Goal: Participate in discussion: Engage in conversation with other users on a specific topic

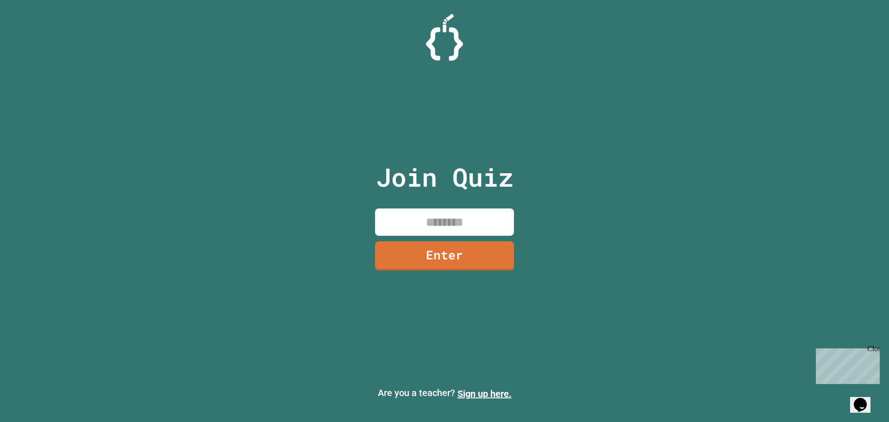
click at [466, 224] on input at bounding box center [444, 221] width 139 height 27
type input "********"
click at [461, 257] on link "Enter" at bounding box center [444, 254] width 122 height 31
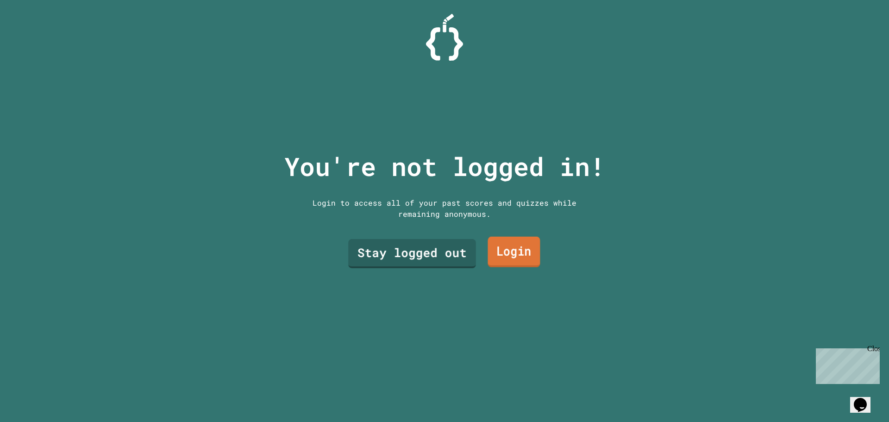
click at [508, 246] on link "Login" at bounding box center [514, 252] width 52 height 31
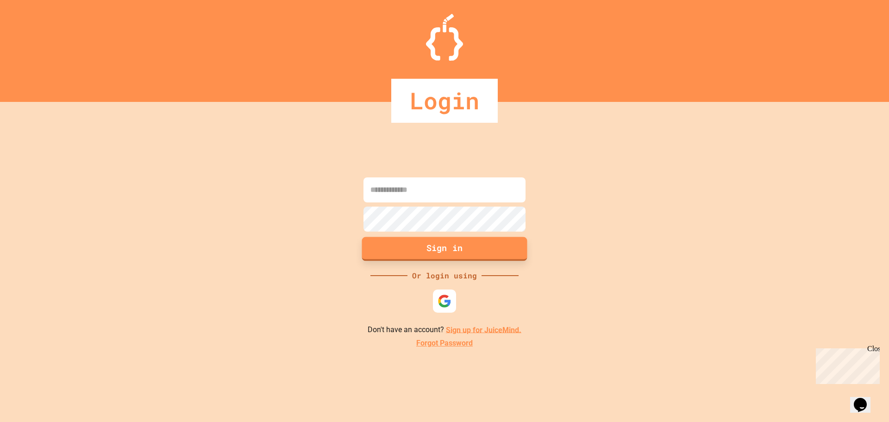
type input "**********"
click at [443, 254] on button "Sign in" at bounding box center [444, 249] width 165 height 24
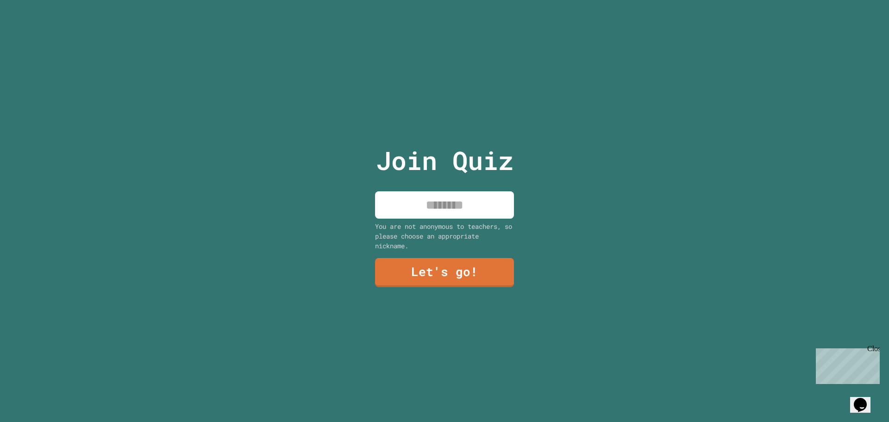
click at [457, 209] on input at bounding box center [444, 204] width 139 height 27
type input "******"
click at [381, 280] on link "Let's go!" at bounding box center [444, 271] width 129 height 31
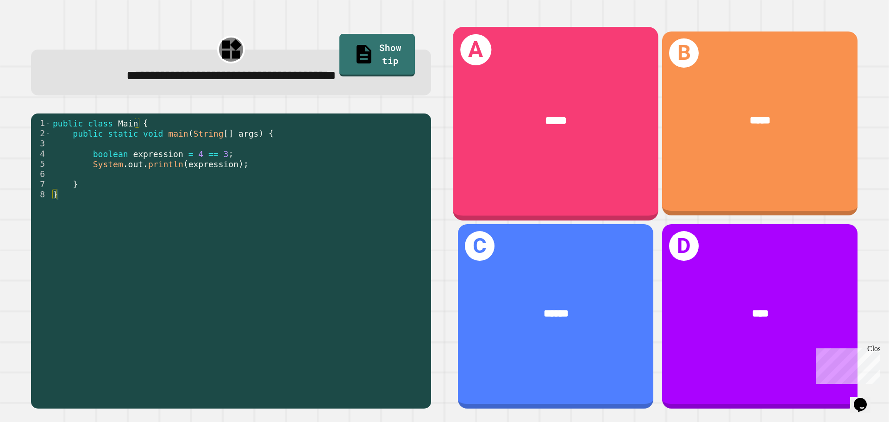
click at [604, 148] on div "*****" at bounding box center [555, 121] width 205 height 62
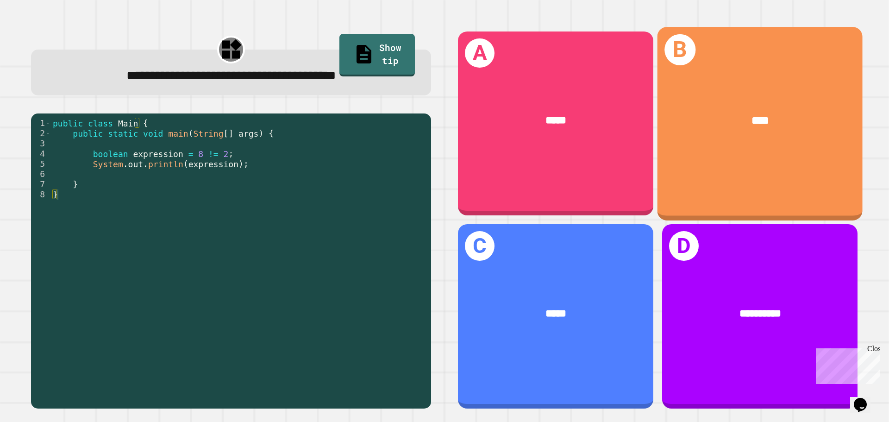
click at [801, 142] on div "****" at bounding box center [760, 121] width 205 height 62
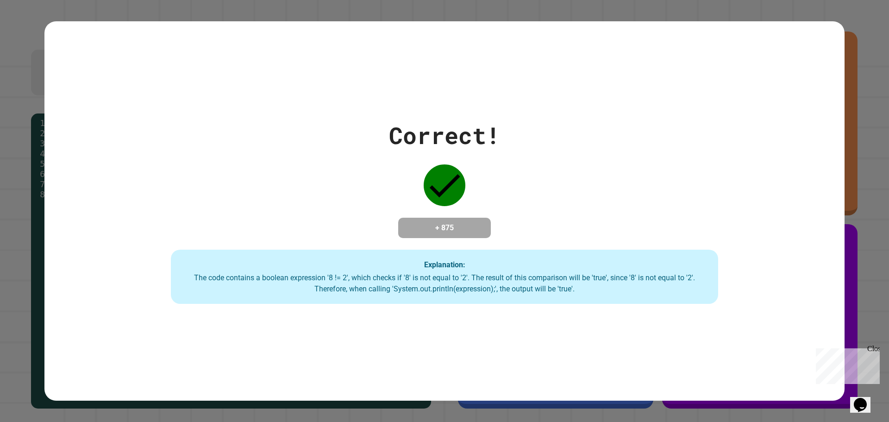
click at [877, 345] on div "Close" at bounding box center [873, 351] width 12 height 12
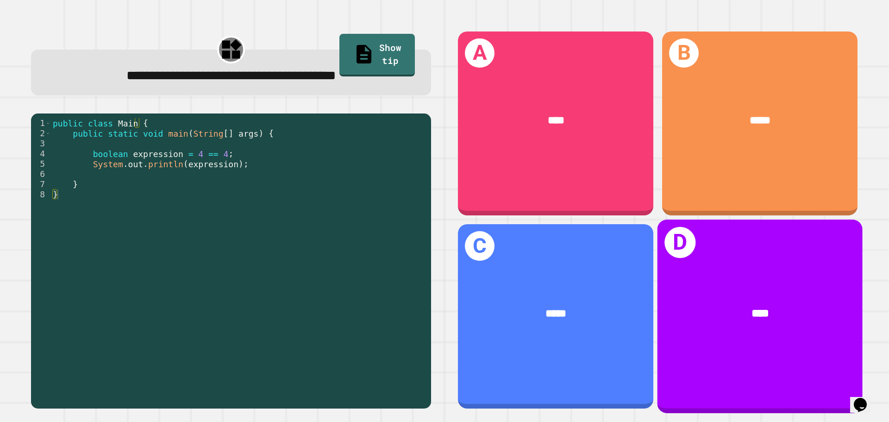
click at [779, 285] on div "****" at bounding box center [760, 314] width 205 height 62
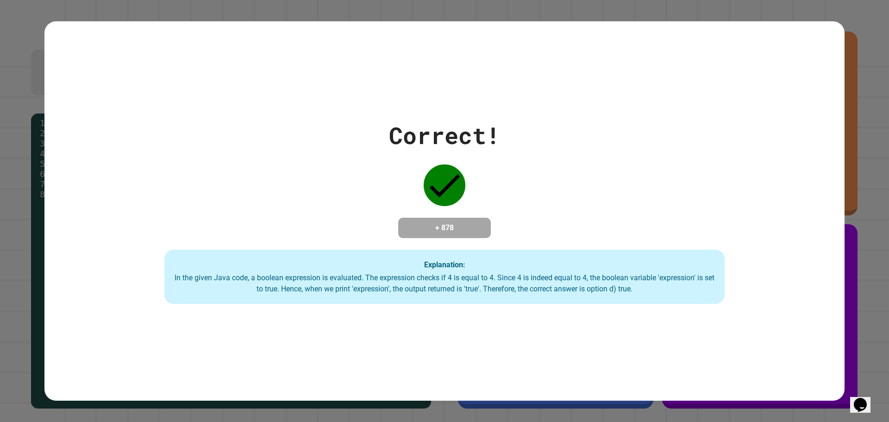
click at [376, 223] on div "Correct! + 878 Explanation: In the given Java code, a boolean expression is eva…" at bounding box center [444, 211] width 800 height 186
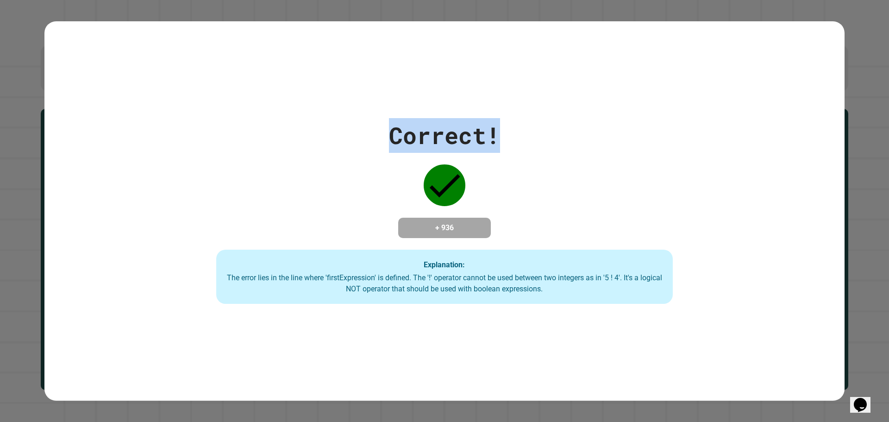
drag, startPoint x: 390, startPoint y: 135, endPoint x: 523, endPoint y: 135, distance: 133.4
click at [523, 135] on div "Correct! + 936 Explanation: The error lies in the line where 'firstExpression' …" at bounding box center [445, 211] width 652 height 186
click at [523, 133] on div "Correct! + 936 Explanation: The error lies in the line where 'firstExpression' …" at bounding box center [445, 211] width 652 height 186
click at [496, 133] on div "Correct!" at bounding box center [444, 135] width 111 height 35
drag, startPoint x: 501, startPoint y: 132, endPoint x: 389, endPoint y: 135, distance: 112.1
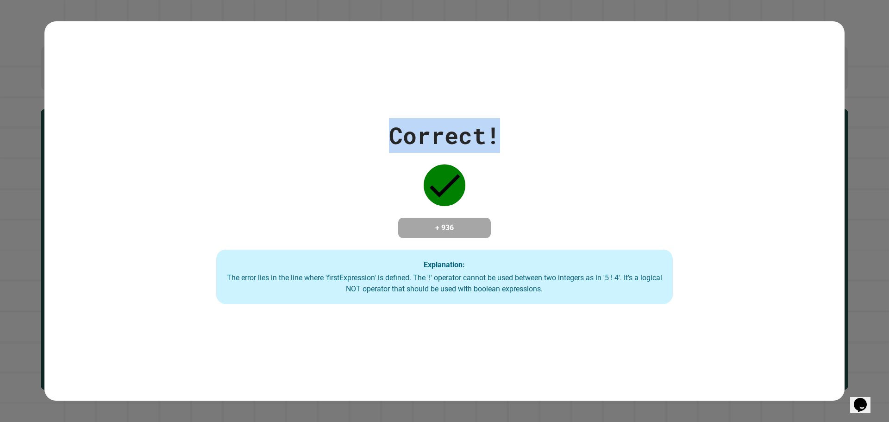
click at [389, 135] on div "Correct! + 936 Explanation: The error lies in the line where 'firstExpression' …" at bounding box center [445, 211] width 652 height 186
click at [379, 139] on div "Correct! + 936 Explanation: The error lies in the line where 'firstExpression' …" at bounding box center [445, 211] width 652 height 186
drag, startPoint x: 379, startPoint y: 138, endPoint x: 461, endPoint y: 146, distance: 82.3
click at [391, 137] on div "Correct! + 936 Explanation: The error lies in the line where 'firstExpression' …" at bounding box center [445, 211] width 652 height 186
click at [496, 145] on div "Correct! + 936 Explanation: The error lies in the line where 'firstExpression' …" at bounding box center [445, 211] width 652 height 186
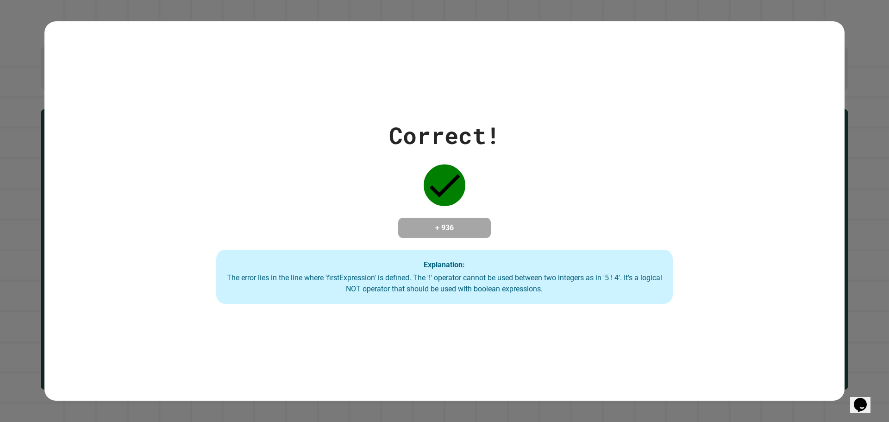
click at [502, 135] on div "Correct! + 936 Explanation: The error lies in the line where 'firstExpression' …" at bounding box center [445, 211] width 652 height 186
click at [496, 132] on div "Correct!" at bounding box center [444, 135] width 111 height 35
click at [495, 132] on div "Correct!" at bounding box center [444, 135] width 111 height 35
click at [500, 122] on div "Correct! + 936 Explanation: The error lies in the line where 'firstExpression' …" at bounding box center [445, 211] width 652 height 186
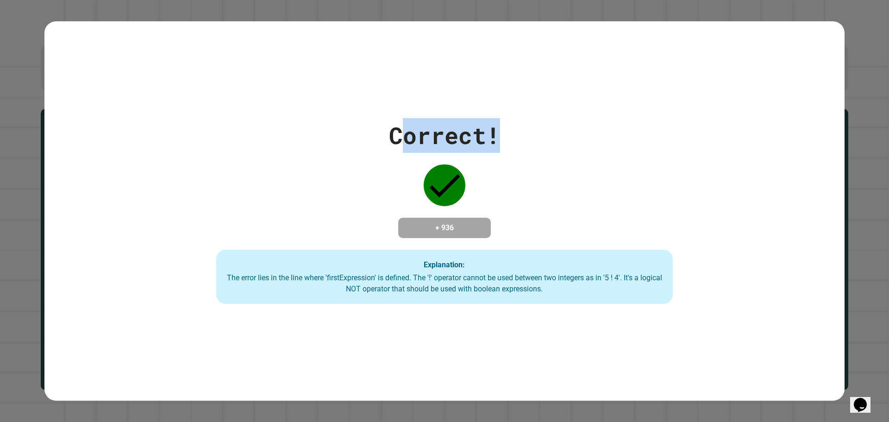
drag, startPoint x: 493, startPoint y: 123, endPoint x: 379, endPoint y: 123, distance: 114.4
click at [383, 123] on div "Correct! + 936 Explanation: The error lies in the line where 'firstExpression' …" at bounding box center [445, 211] width 652 height 186
click at [358, 123] on div "Correct! + 936 Explanation: The error lies in the line where 'firstExpression' …" at bounding box center [445, 211] width 652 height 186
drag, startPoint x: 480, startPoint y: 125, endPoint x: 489, endPoint y: 128, distance: 9.4
click at [489, 128] on div "Correct!" at bounding box center [444, 135] width 111 height 35
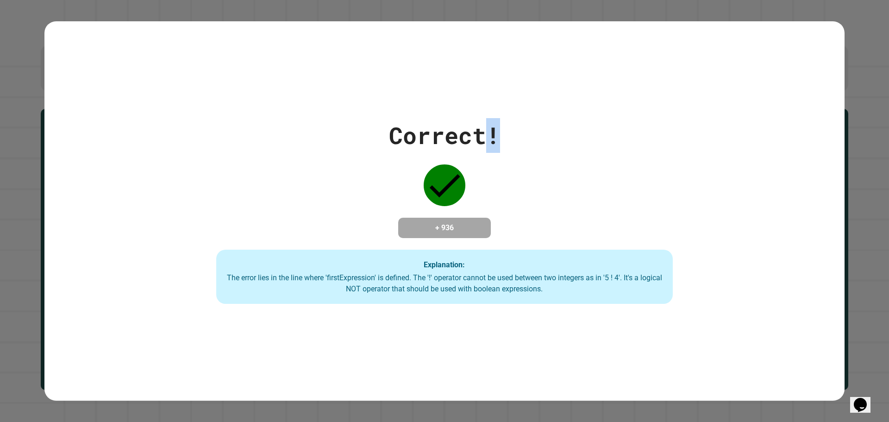
click at [488, 128] on div "Correct!" at bounding box center [444, 135] width 111 height 35
click at [511, 157] on div "Correct! + 936 Explanation: The error lies in the line where 'firstExpression' …" at bounding box center [445, 211] width 652 height 186
drag, startPoint x: 495, startPoint y: 133, endPoint x: 347, endPoint y: 129, distance: 147.8
click at [348, 129] on div "Correct! + 936 Explanation: The error lies in the line where 'firstExpression' …" at bounding box center [445, 211] width 652 height 186
click at [346, 128] on div "Correct! + 936 Explanation: The error lies in the line where 'firstExpression' …" at bounding box center [445, 211] width 652 height 186
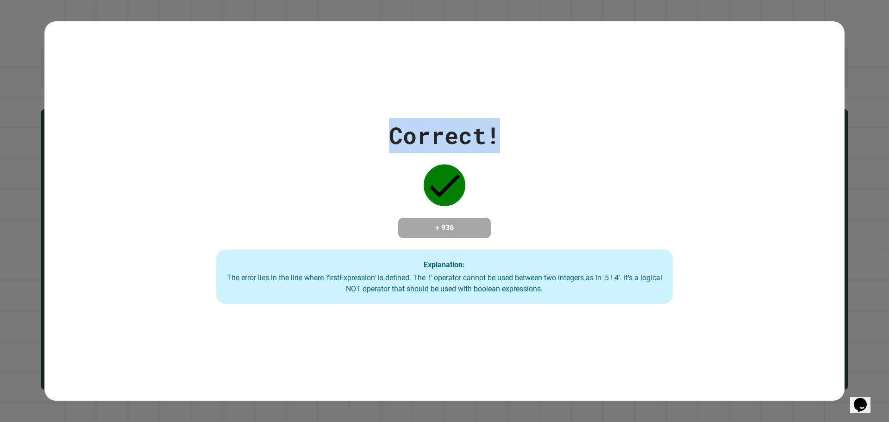
drag, startPoint x: 356, startPoint y: 125, endPoint x: 497, endPoint y: 125, distance: 141.7
click at [497, 125] on div "Correct! + 936 Explanation: The error lies in the line where 'firstExpression' …" at bounding box center [445, 211] width 652 height 186
click at [514, 121] on div "Correct! + 936 Explanation: The error lies in the line where 'firstExpression' …" at bounding box center [445, 211] width 652 height 186
drag, startPoint x: 514, startPoint y: 120, endPoint x: 382, endPoint y: 125, distance: 133.0
click at [382, 125] on div "Correct! + 936 Explanation: The error lies in the line where 'firstExpression' …" at bounding box center [445, 211] width 652 height 186
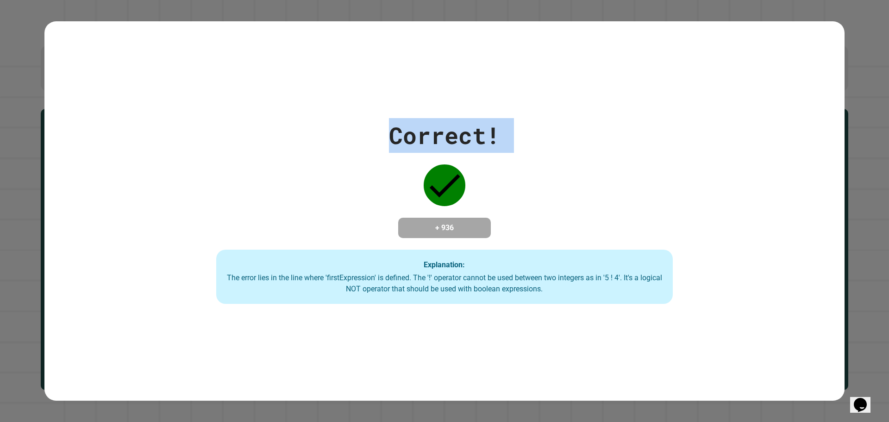
click at [382, 125] on div "Correct! + 936 Explanation: The error lies in the line where 'firstExpression' …" at bounding box center [445, 211] width 652 height 186
drag, startPoint x: 370, startPoint y: 125, endPoint x: 498, endPoint y: 127, distance: 127.4
click at [498, 127] on div "Correct! + 936 Explanation: The error lies in the line where 'firstExpression' …" at bounding box center [445, 211] width 652 height 186
click at [514, 136] on div "Correct! + 936 Explanation: The error lies in the line where 'firstExpression' …" at bounding box center [445, 211] width 652 height 186
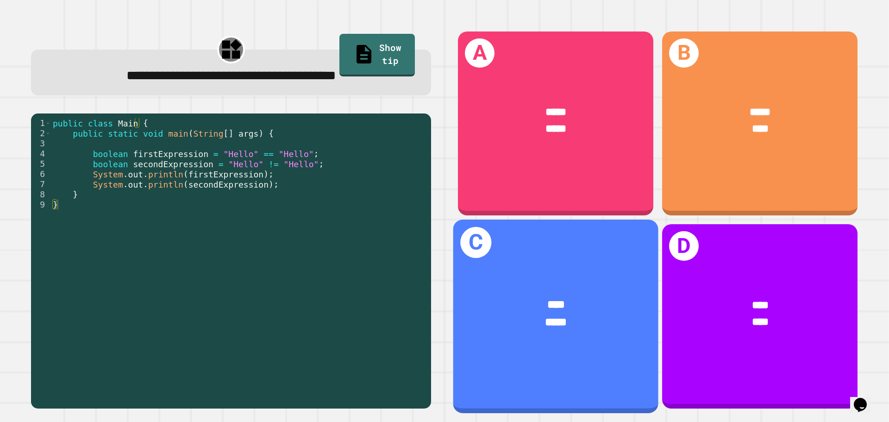
click at [526, 297] on div "****" at bounding box center [556, 304] width 160 height 17
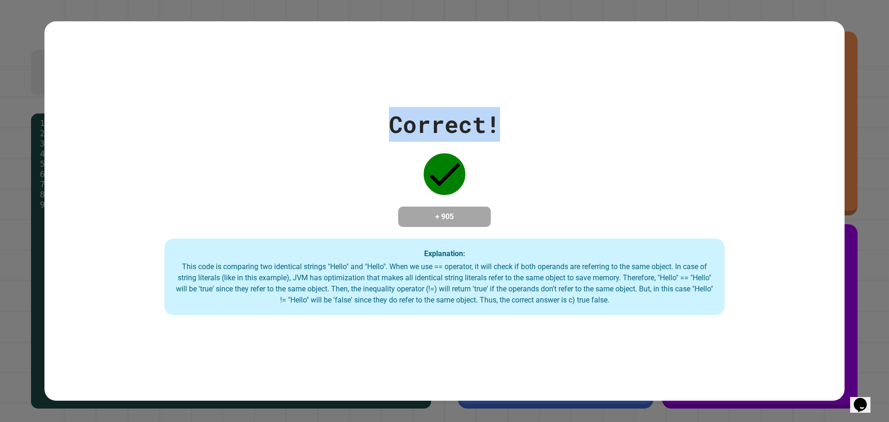
drag, startPoint x: 326, startPoint y: 120, endPoint x: 503, endPoint y: 117, distance: 177.8
click at [503, 117] on div "Correct! + 905 Explanation: This code is comparing two identical strings "Hello…" at bounding box center [444, 211] width 800 height 208
drag, startPoint x: 700, startPoint y: 98, endPoint x: 548, endPoint y: 85, distance: 152.9
click at [593, 86] on div "Correct! + 905 Explanation: This code is comparing two identical strings "Hello…" at bounding box center [444, 211] width 800 height 380
click at [471, 84] on div "Correct! + 905 Explanation: This code is comparing two identical strings "Hello…" at bounding box center [444, 211] width 800 height 380
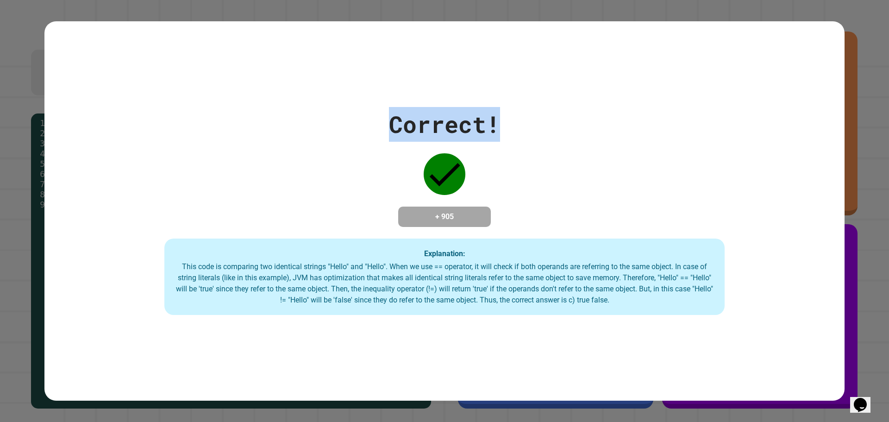
drag, startPoint x: 519, startPoint y: 116, endPoint x: 307, endPoint y: 119, distance: 211.6
click at [307, 119] on div "Correct! + 905 Explanation: This code is comparing two identical strings "Hello…" at bounding box center [444, 211] width 800 height 208
click at [202, 149] on div "Correct! + 905 Explanation: This code is comparing two identical strings "Hello…" at bounding box center [444, 211] width 800 height 208
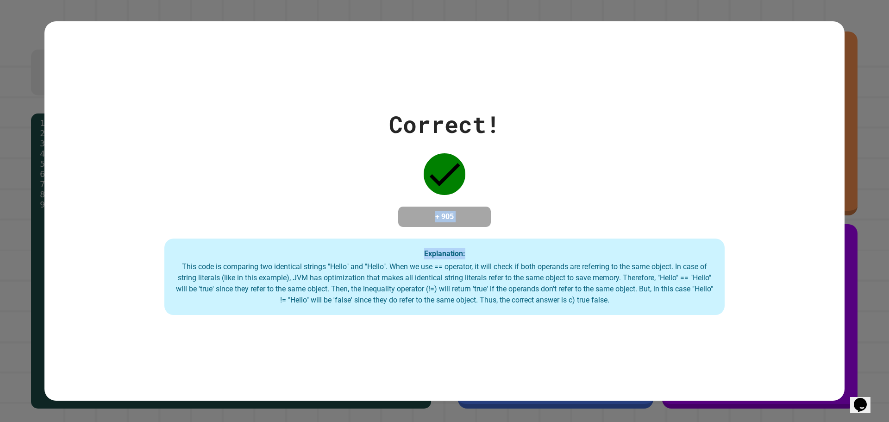
drag, startPoint x: 514, startPoint y: 223, endPoint x: 386, endPoint y: 219, distance: 128.3
click at [386, 219] on div "Correct! + 905 Explanation: This code is comparing two identical strings "Hello…" at bounding box center [444, 211] width 800 height 208
click at [307, 219] on div "Correct! + 905 Explanation: This code is comparing two identical strings "Hello…" at bounding box center [444, 211] width 800 height 208
drag, startPoint x: 418, startPoint y: 218, endPoint x: 866, endPoint y: 163, distance: 452.1
click at [866, 163] on div "Correct! + 905 Explanation: This code is comparing two identical strings "Hello…" at bounding box center [444, 211] width 889 height 422
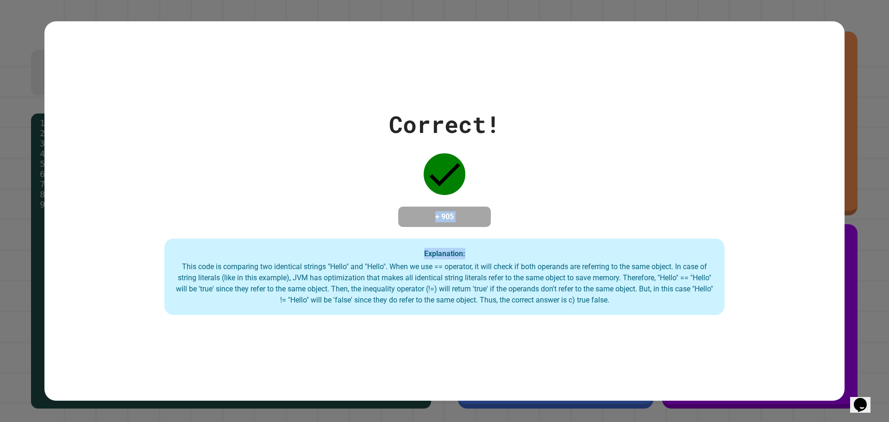
click at [868, 163] on div "Correct! + 905 Explanation: This code is comparing two identical strings "Hello…" at bounding box center [444, 211] width 889 height 422
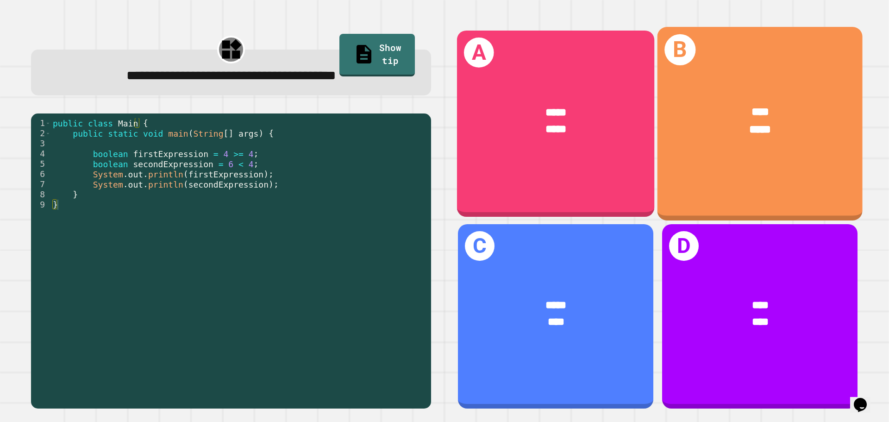
click at [762, 105] on div "****" at bounding box center [760, 112] width 160 height 17
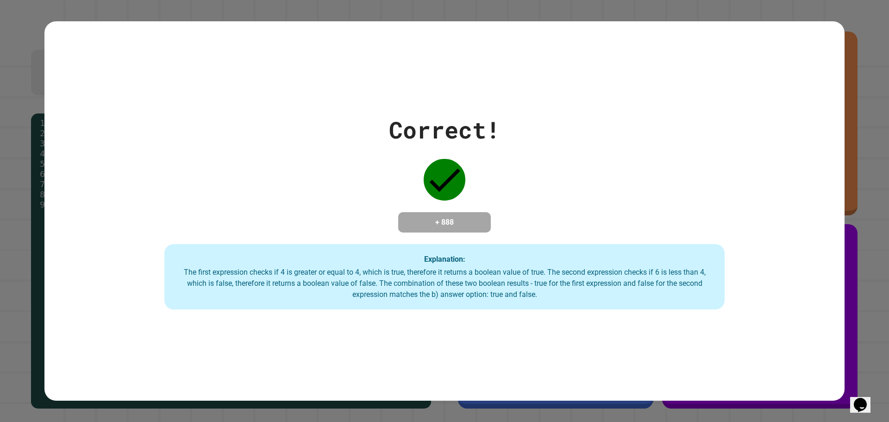
click at [175, 39] on div "Correct! + 888 Explanation: The first expression checks if 4 is greater or equa…" at bounding box center [444, 211] width 800 height 380
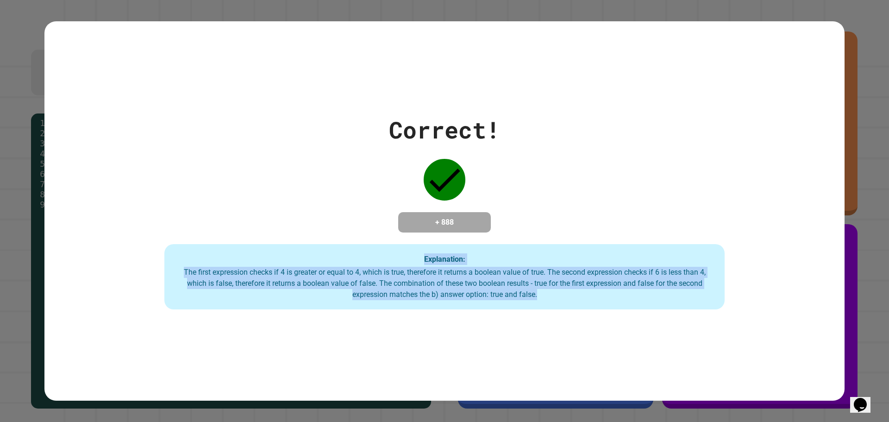
drag, startPoint x: 153, startPoint y: 238, endPoint x: 687, endPoint y: 354, distance: 546.7
click at [683, 356] on div "Correct! + 888 Explanation: The first expression checks if 4 is greater or equa…" at bounding box center [444, 211] width 800 height 380
click at [726, 343] on div "Correct! + 888 Explanation: The first expression checks if 4 is greater or equa…" at bounding box center [444, 211] width 800 height 380
drag, startPoint x: 711, startPoint y: 340, endPoint x: 237, endPoint y: 233, distance: 485.5
click at [237, 233] on div "Correct! + 888 Explanation: The first expression checks if 4 is greater or equa…" at bounding box center [444, 211] width 800 height 380
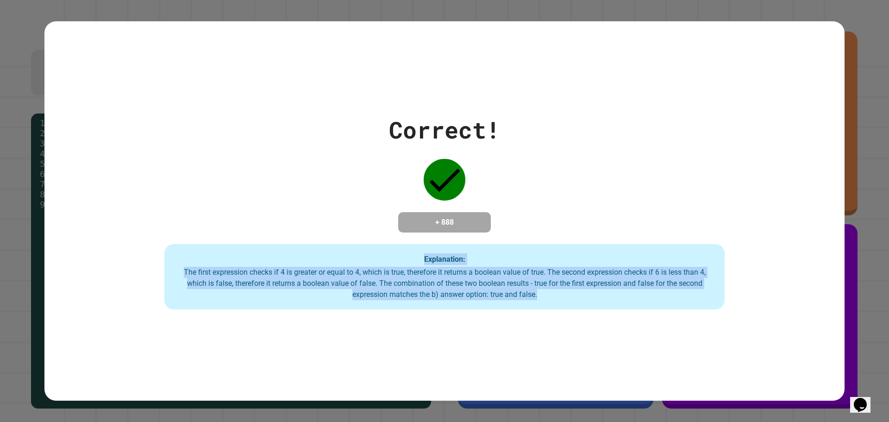
click at [255, 216] on div "Correct! + 888 Explanation: The first expression checks if 4 is greater or equa…" at bounding box center [444, 211] width 800 height 197
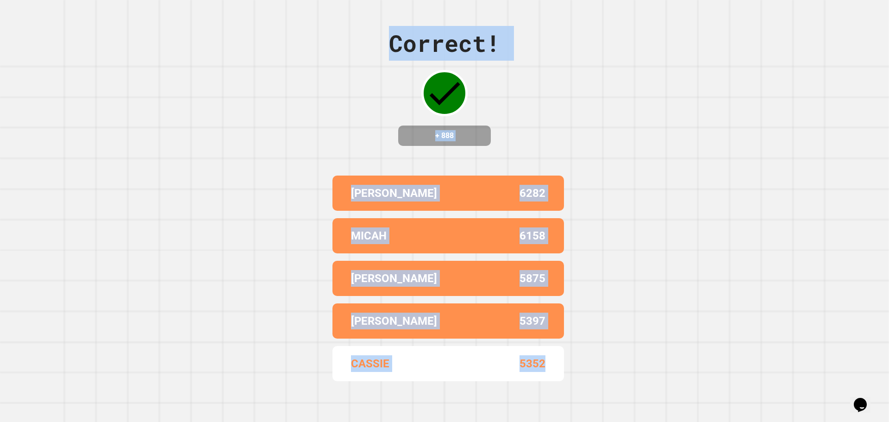
drag, startPoint x: 370, startPoint y: 26, endPoint x: 911, endPoint y: 376, distance: 645.3
click at [889, 376] on html "We are updating our servers at 9:30PM EST [DATE]. [PERSON_NAME] should continue…" at bounding box center [444, 211] width 889 height 422
click at [617, 358] on div "Correct! + 888 [PERSON_NAME] 6282 [PERSON_NAME] 6158 [PERSON_NAME] 5875 [PERSON…" at bounding box center [444, 211] width 889 height 422
click at [614, 391] on div "Correct! + 888 [PERSON_NAME] 6282 [PERSON_NAME] 6158 [PERSON_NAME] 5875 [PERSON…" at bounding box center [444, 211] width 889 height 422
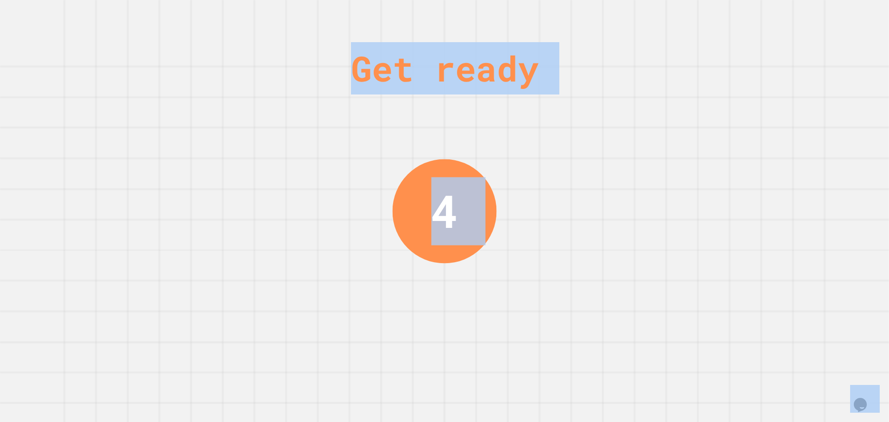
drag, startPoint x: 614, startPoint y: 391, endPoint x: 270, endPoint y: 79, distance: 464.5
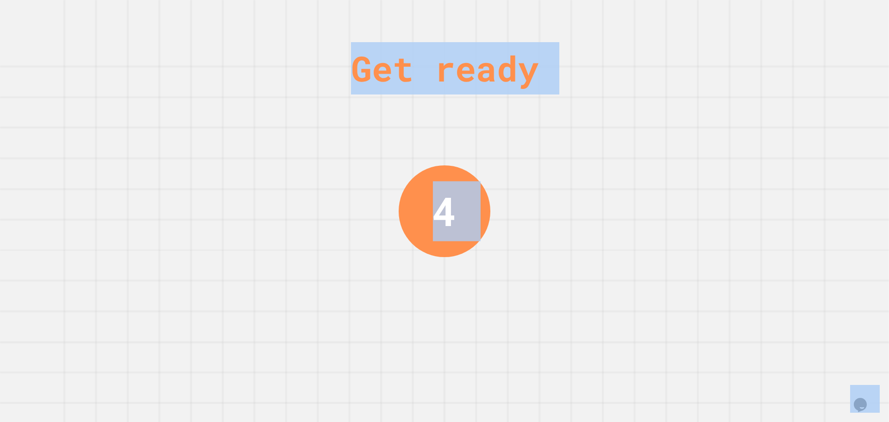
click at [258, 18] on div "Get ready 4" at bounding box center [444, 211] width 889 height 422
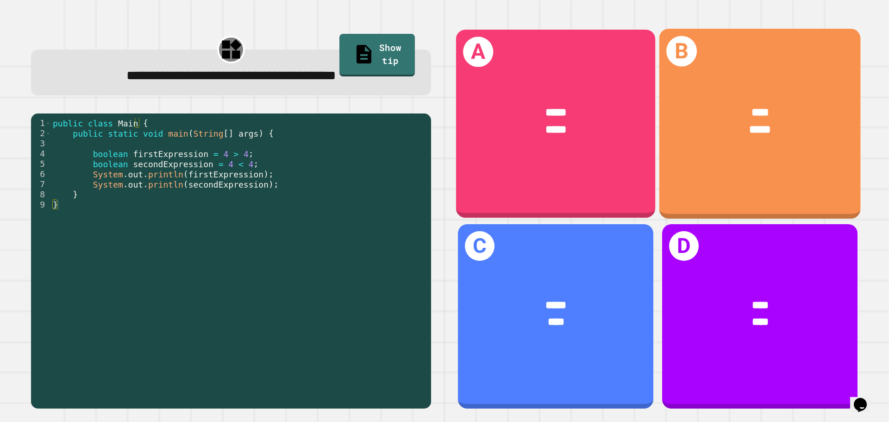
click at [595, 137] on div "***** *****" at bounding box center [555, 120] width 199 height 77
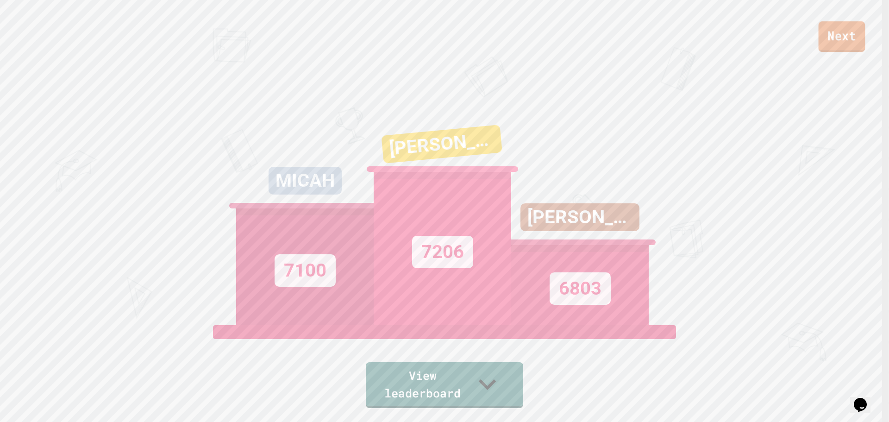
click at [850, 37] on link "Next" at bounding box center [842, 36] width 47 height 31
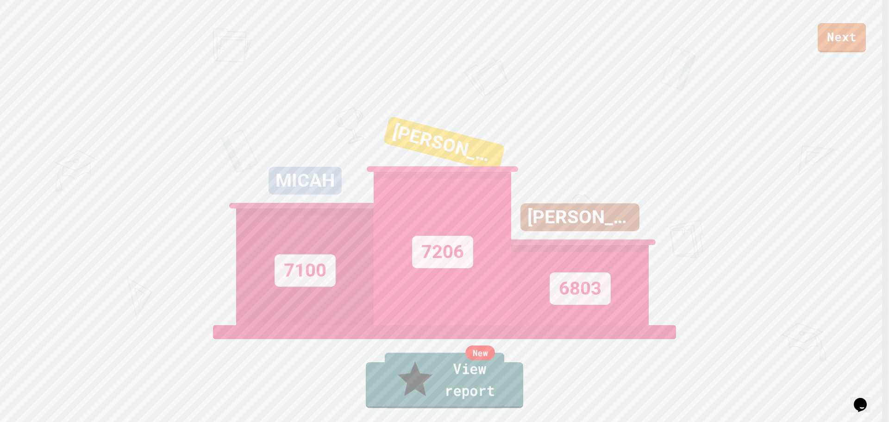
click at [493, 391] on link "New View report" at bounding box center [444, 381] width 119 height 56
